Goal: Information Seeking & Learning: Find specific fact

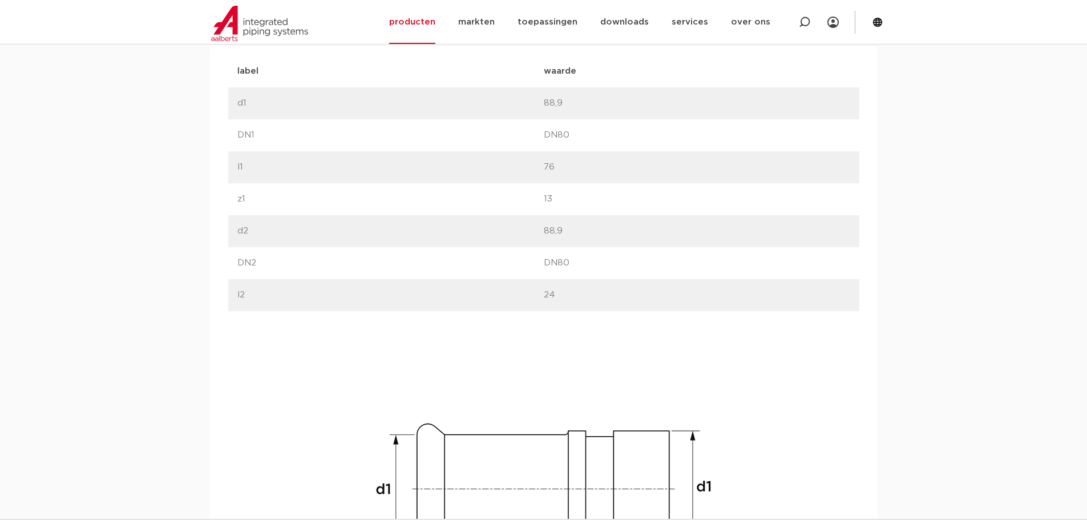
scroll to position [444, 0]
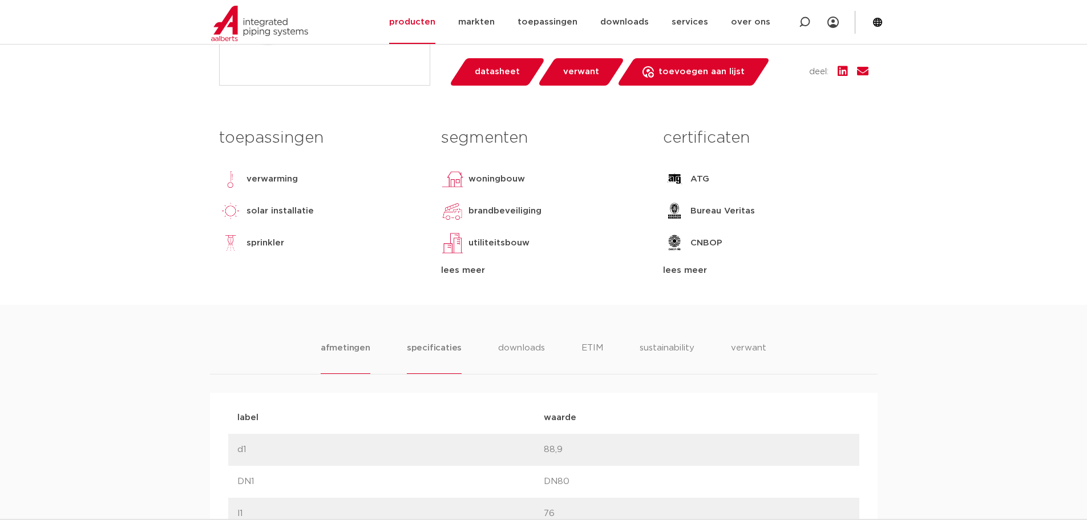
click at [435, 346] on li "specificaties" at bounding box center [434, 357] width 55 height 33
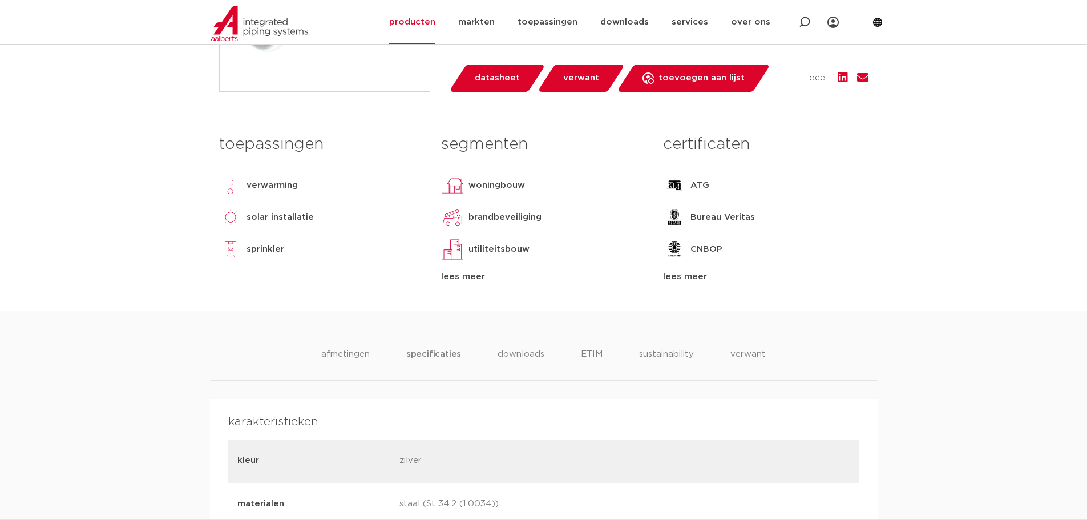
scroll to position [64, 0]
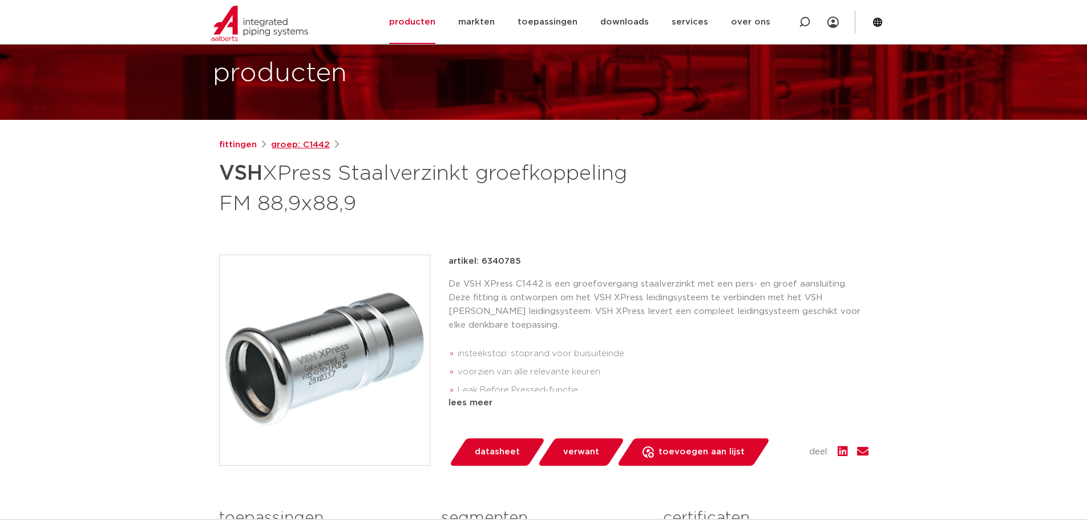
click at [305, 140] on link "groep: C1442" at bounding box center [300, 145] width 59 height 14
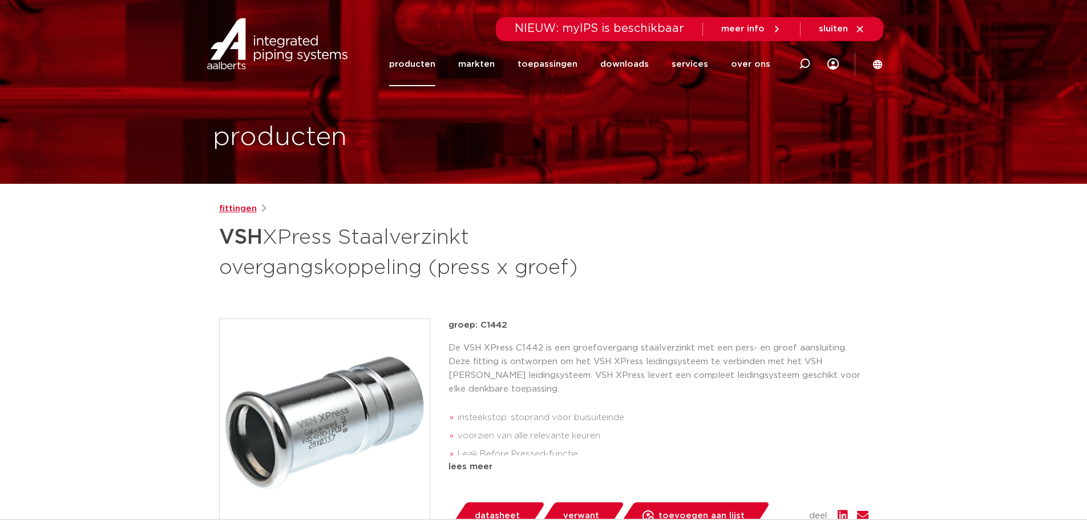
click at [241, 213] on link "fittingen" at bounding box center [238, 209] width 38 height 14
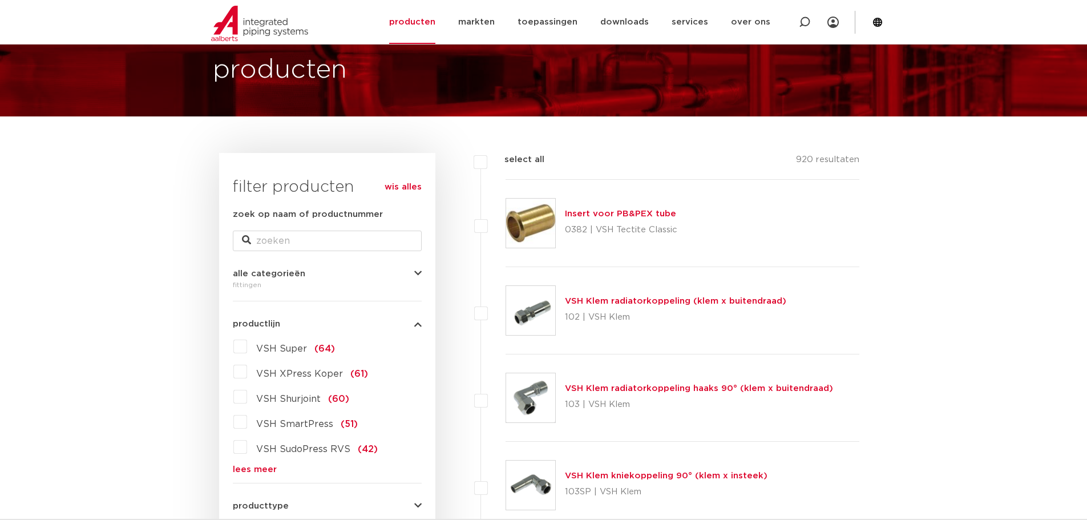
scroll to position [95, 0]
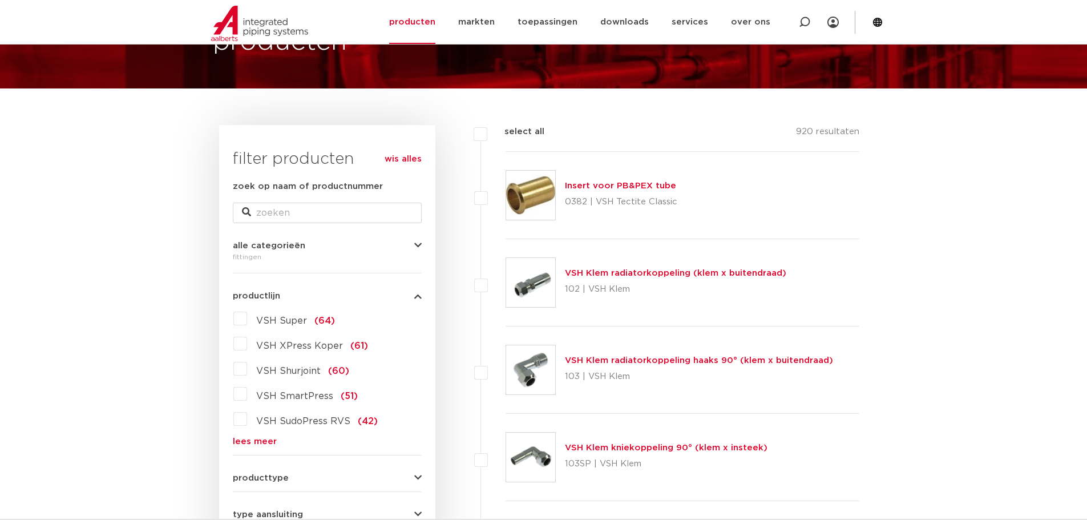
click at [255, 437] on link "lees meer" at bounding box center [327, 441] width 189 height 9
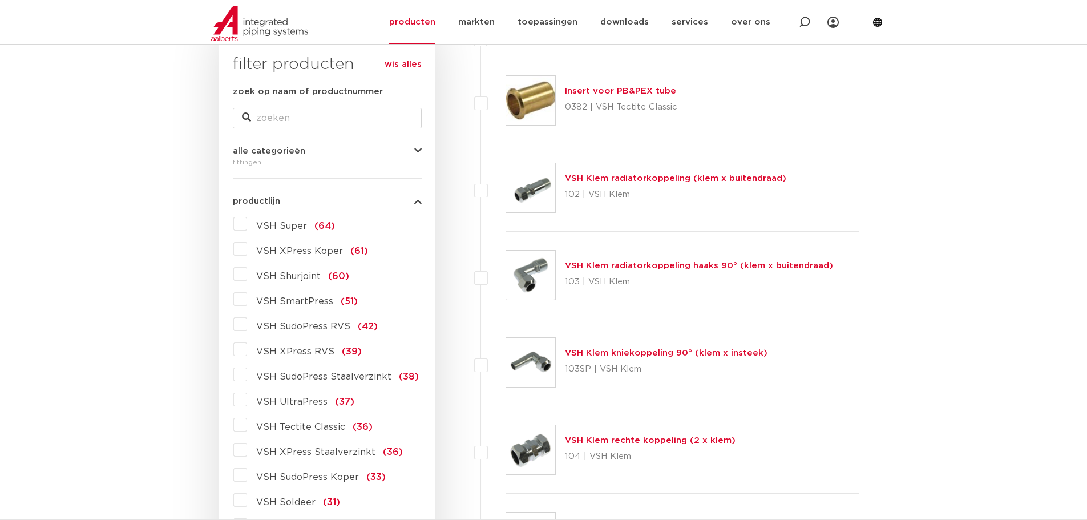
scroll to position [285, 0]
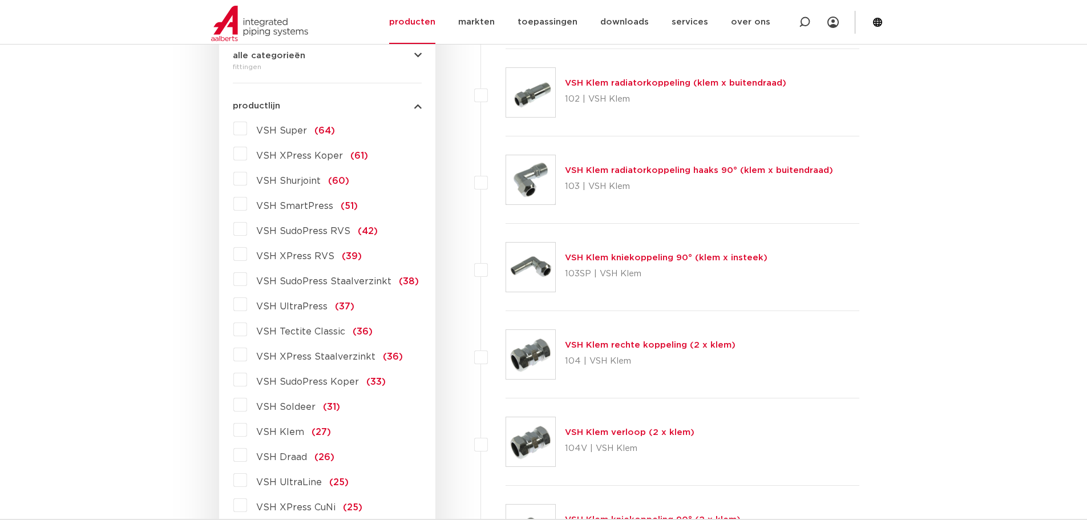
click at [247, 255] on label "VSH XPress RVS (39)" at bounding box center [304, 254] width 115 height 18
click at [0, 0] on input "VSH XPress RVS (39)" at bounding box center [0, 0] width 0 height 0
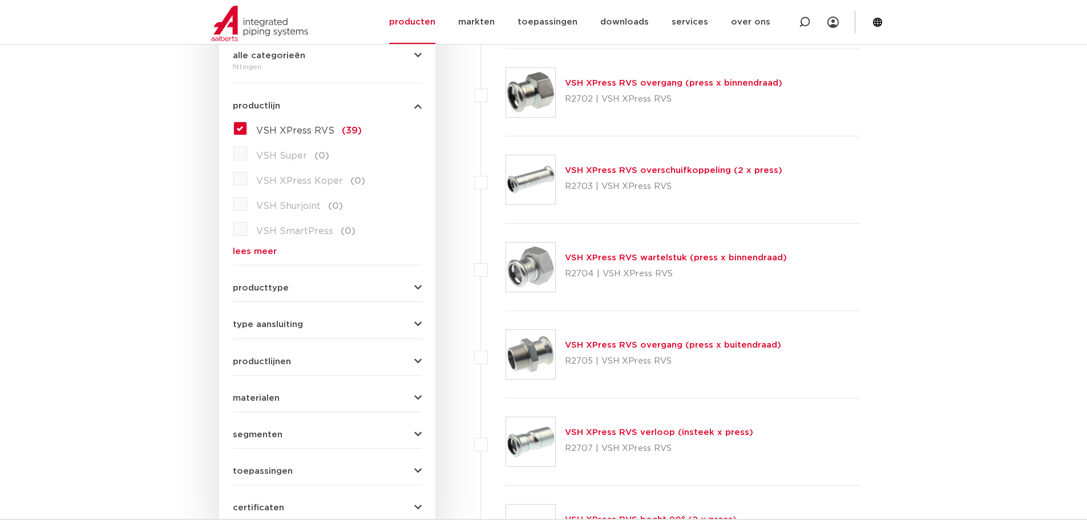
click at [407, 326] on button "type aansluiting" at bounding box center [327, 324] width 189 height 9
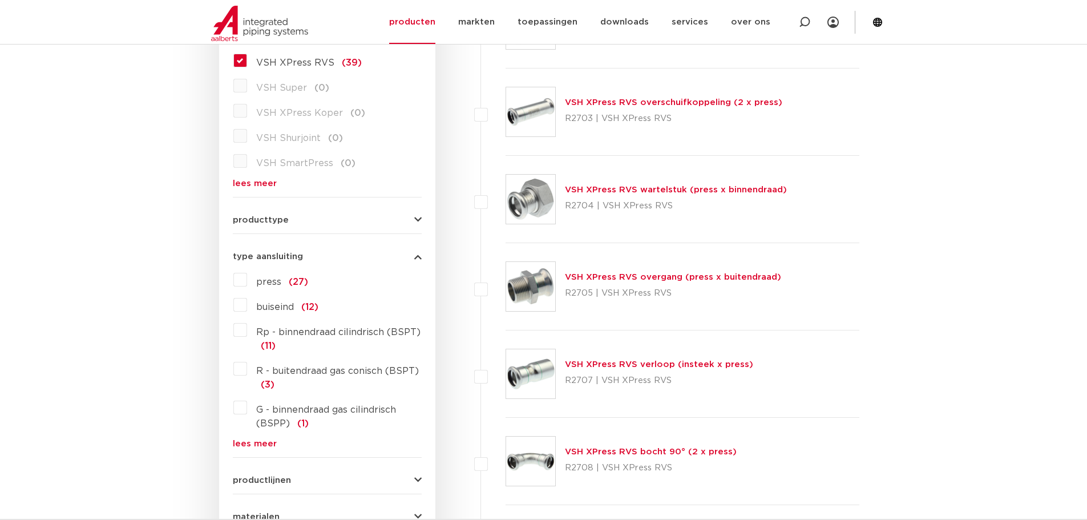
scroll to position [380, 0]
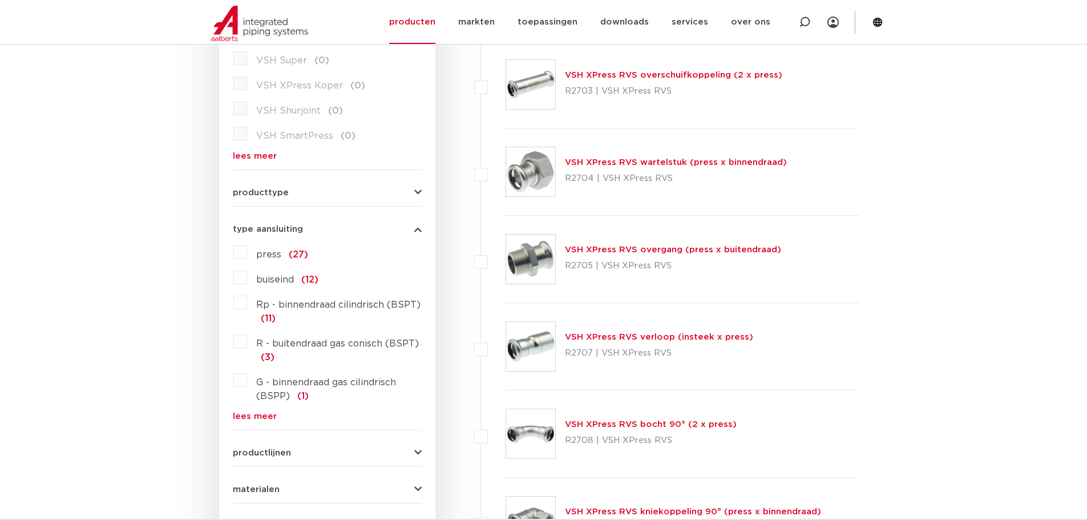
click at [261, 416] on link "lees meer" at bounding box center [327, 416] width 189 height 9
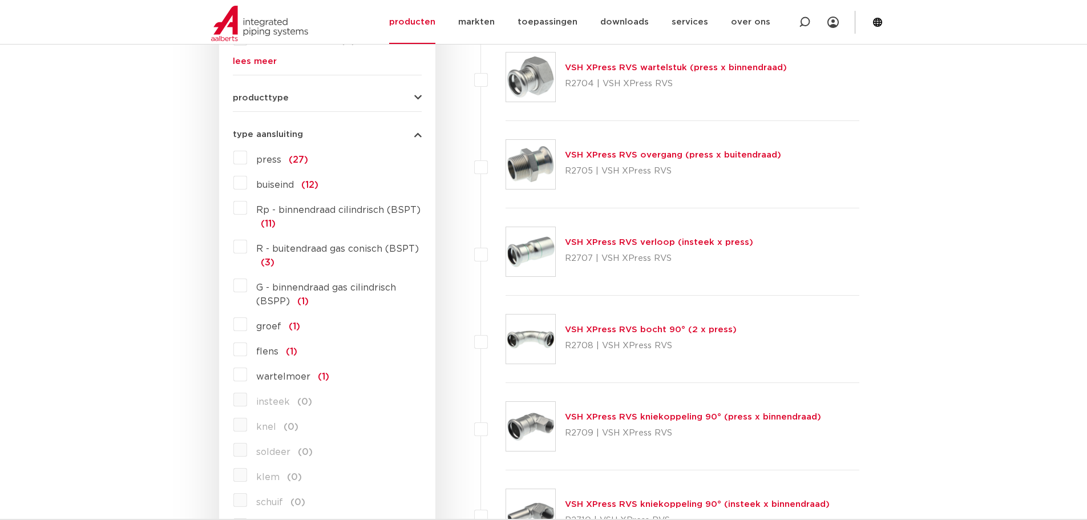
click at [247, 328] on label "groef (1)" at bounding box center [273, 324] width 53 height 18
click at [0, 0] on input "groef (1)" at bounding box center [0, 0] width 0 height 0
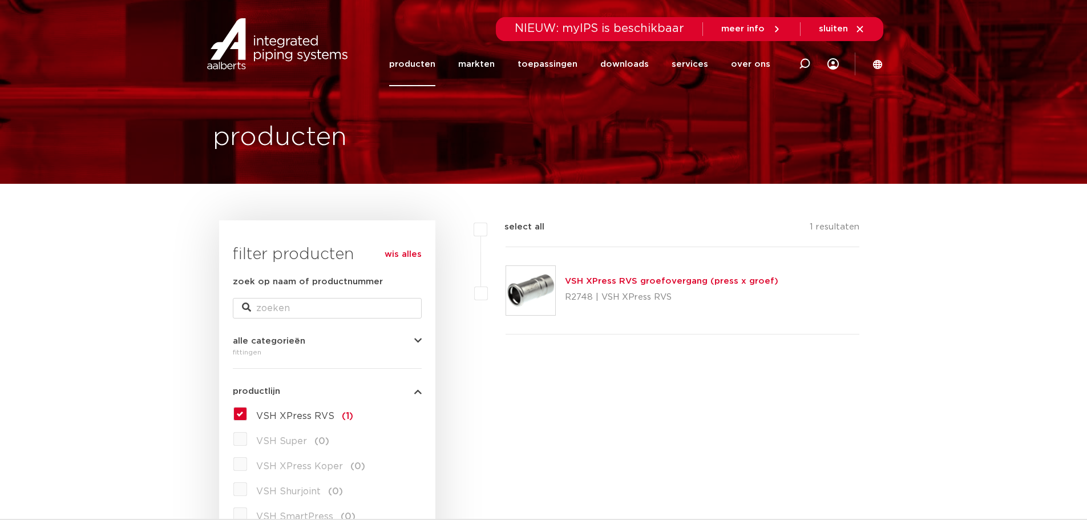
click at [698, 281] on link "VSH XPress RVS groefovergang (press x groef)" at bounding box center [671, 281] width 213 height 9
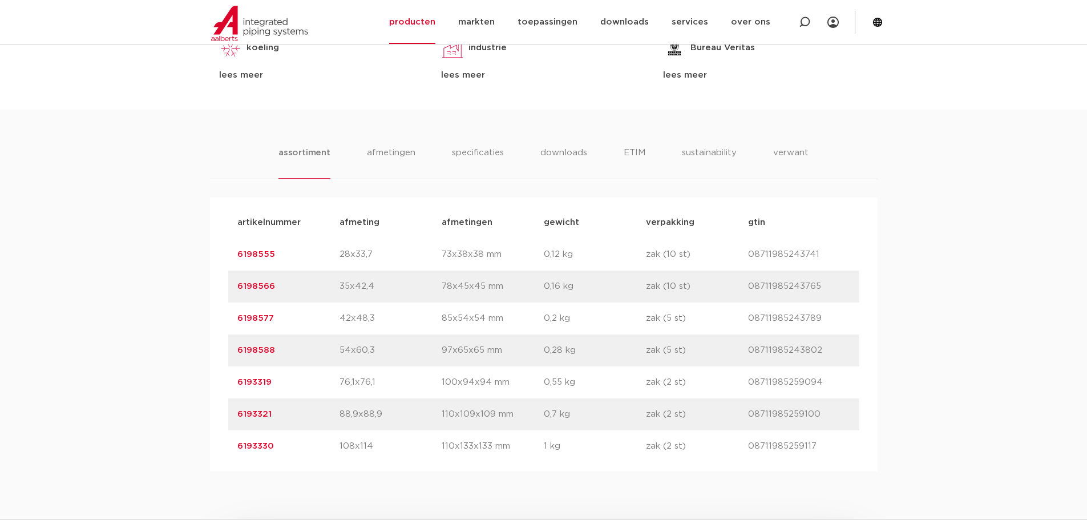
scroll to position [666, 0]
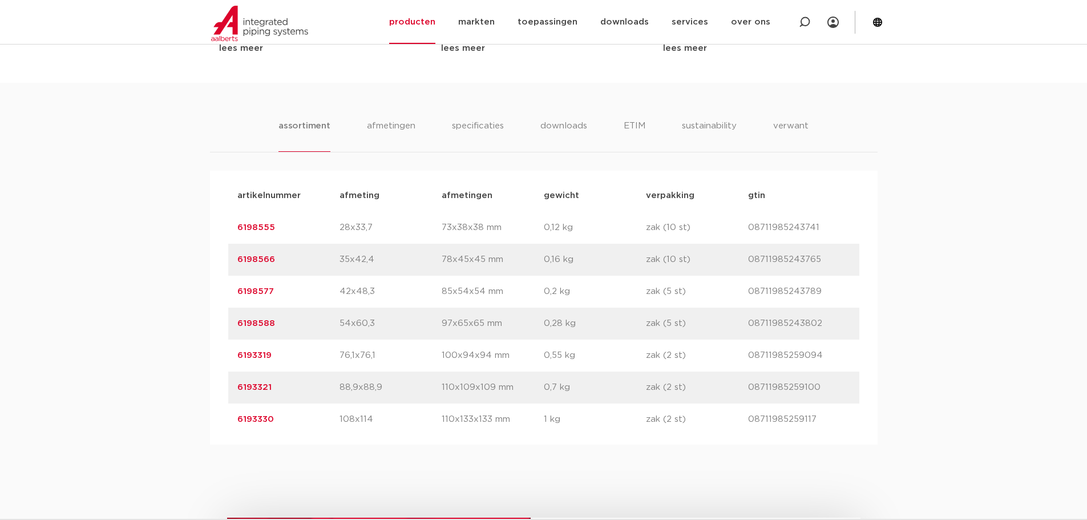
drag, startPoint x: 277, startPoint y: 418, endPoint x: 224, endPoint y: 422, distance: 52.6
click at [224, 422] on div "artikelnummer afmeting [GEOGRAPHIC_DATA] gewicht verpakking gtin artikelnummer …" at bounding box center [543, 308] width 667 height 274
copy link "6193330"
click at [298, 321] on p "6198588" at bounding box center [288, 324] width 102 height 14
drag, startPoint x: 274, startPoint y: 322, endPoint x: 227, endPoint y: 321, distance: 46.8
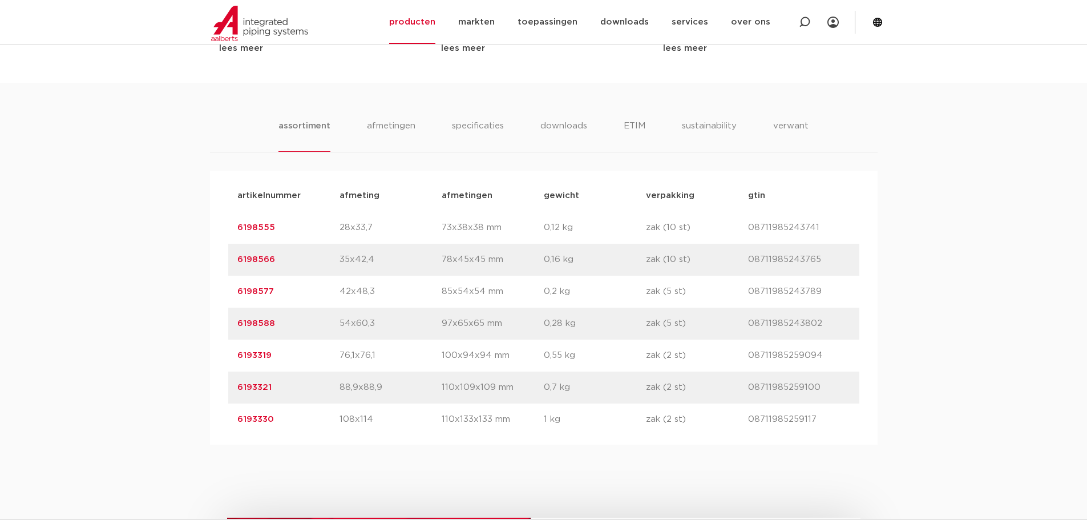
click at [227, 321] on div "artikelnummer afmeting [GEOGRAPHIC_DATA] gewicht verpakking gtin artikelnummer …" at bounding box center [543, 308] width 667 height 274
copy link "6198588"
drag, startPoint x: 234, startPoint y: 387, endPoint x: 274, endPoint y: 388, distance: 39.4
click at [274, 388] on div "artikelnummer 6193321 afmeting 88,9x88,9 [GEOGRAPHIC_DATA] 110x109x109 mm gewic…" at bounding box center [543, 387] width 631 height 32
copy link "6193321"
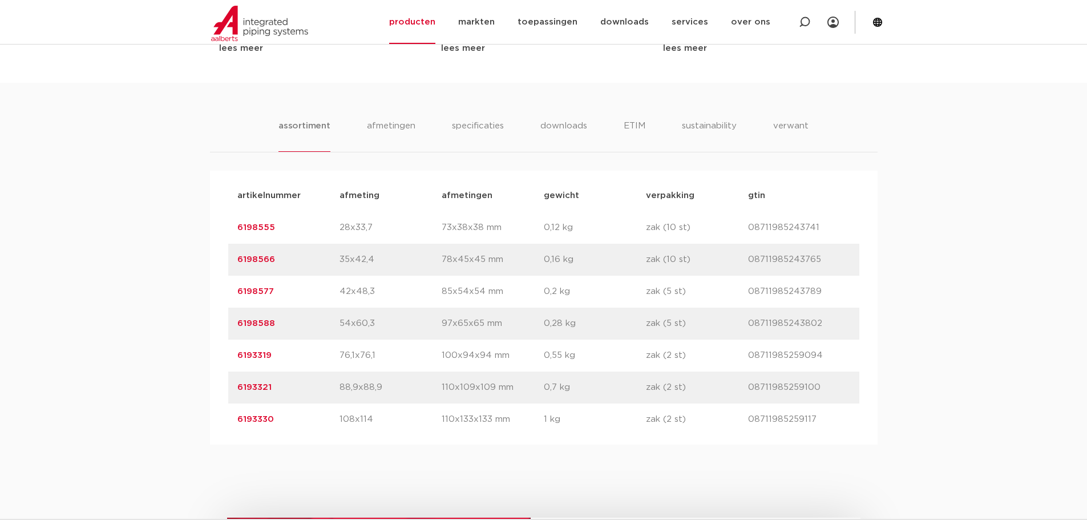
drag, startPoint x: 274, startPoint y: 290, endPoint x: 232, endPoint y: 292, distance: 41.7
click at [232, 292] on div "artikelnummer 6198577 afmeting 42x48,3 [GEOGRAPHIC_DATA] 85x54x54 mm gewicht 0,…" at bounding box center [543, 292] width 631 height 32
copy link "6198577"
